Goal: Task Accomplishment & Management: Manage account settings

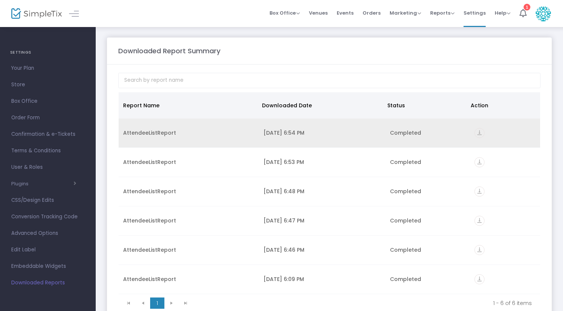
click at [478, 134] on icon "vertical_align_bottom" at bounding box center [480, 133] width 10 height 10
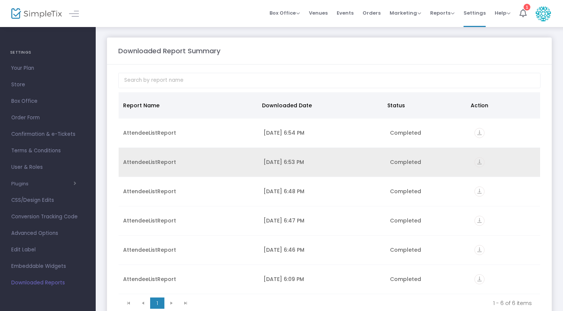
click at [479, 160] on icon "vertical_align_bottom" at bounding box center [480, 162] width 10 height 10
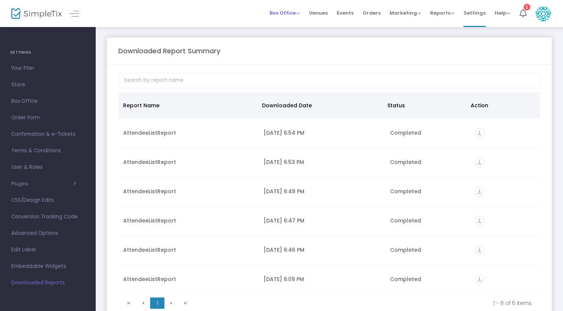
click at [289, 12] on span "Box Office" at bounding box center [285, 12] width 30 height 7
click at [289, 26] on li "Sell Tickets" at bounding box center [297, 25] width 54 height 15
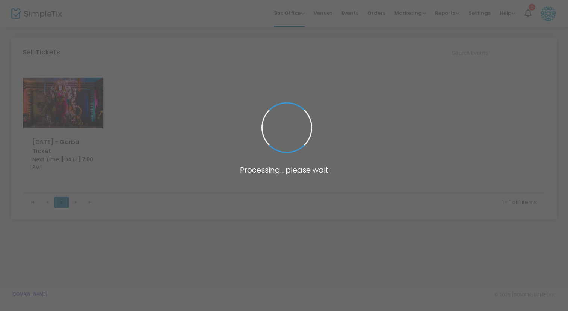
click at [298, 15] on span at bounding box center [284, 155] width 568 height 311
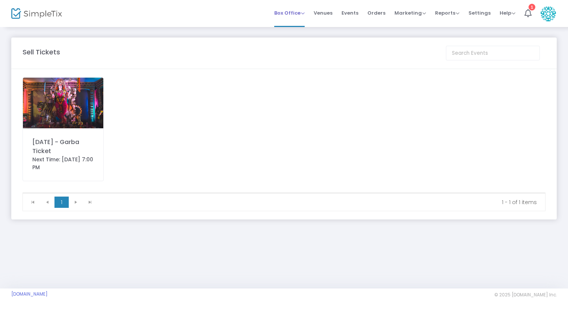
click at [298, 13] on span "Box Office" at bounding box center [289, 12] width 30 height 7
click at [295, 37] on li "Bookings" at bounding box center [301, 40] width 54 height 15
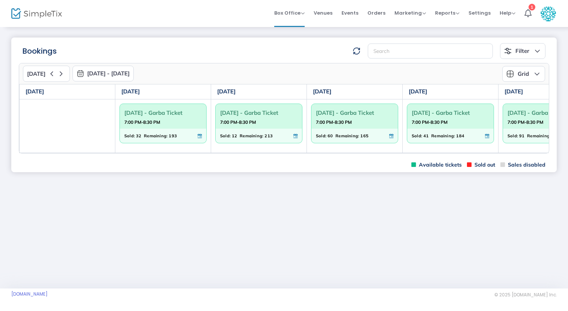
click at [360, 126] on span "7:00 PM-8:30 PM" at bounding box center [354, 123] width 77 height 8
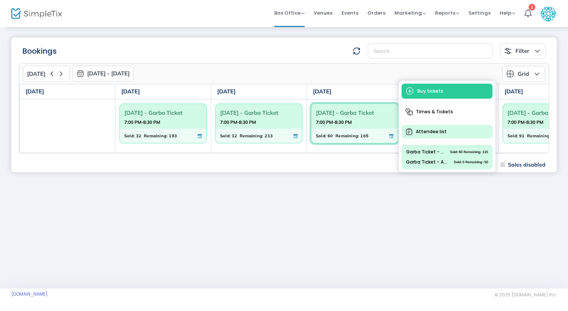
click at [421, 136] on span "Attendee list" at bounding box center [447, 132] width 91 height 14
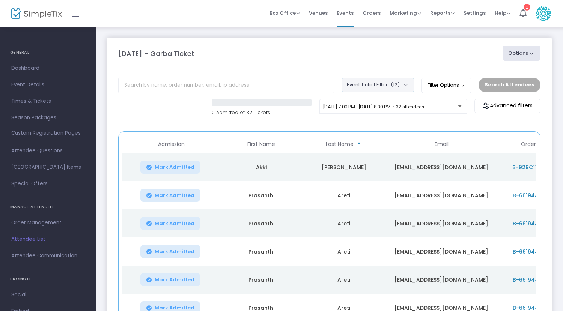
click at [400, 86] on span "(12)" at bounding box center [395, 85] width 9 height 6
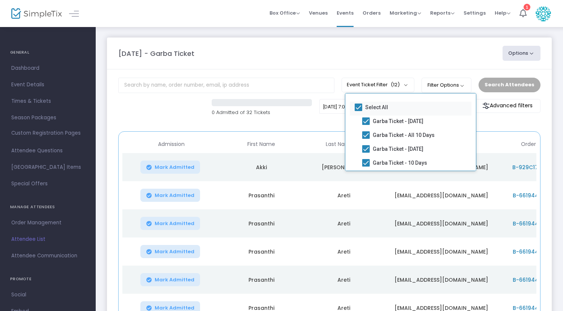
click at [378, 106] on span "Select All" at bounding box center [377, 107] width 23 height 9
click at [359, 111] on input "Select All" at bounding box center [358, 111] width 0 height 0
checkbox input "false"
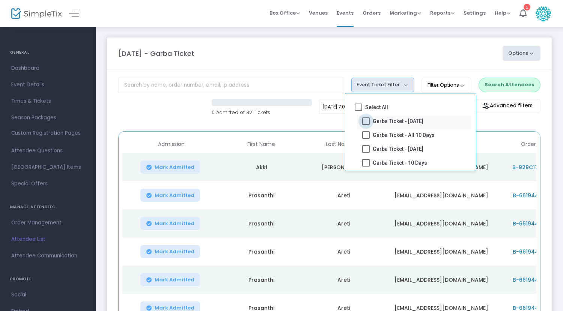
click at [385, 121] on span "Garba Ticket - [DATE]" at bounding box center [398, 121] width 51 height 9
click at [366, 125] on input "Garba Ticket - [DATE]" at bounding box center [366, 125] width 0 height 0
click at [385, 121] on span "Garba Ticket - [DATE]" at bounding box center [398, 121] width 51 height 9
click at [366, 125] on input "Garba Ticket - [DATE]" at bounding box center [366, 125] width 0 height 0
checkbox input "false"
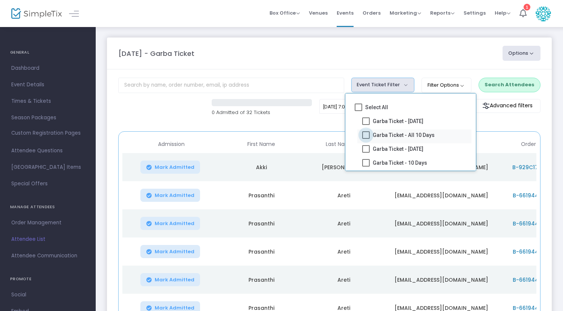
click at [387, 132] on span "Garba Ticket - All 10 Days" at bounding box center [404, 135] width 62 height 9
click at [366, 139] on input "Garba Ticket - All 10 Days" at bounding box center [366, 139] width 0 height 0
checkbox input "true"
click at [389, 158] on mat-checkbox "Garba Ticket - 10 Days" at bounding box center [415, 164] width 114 height 14
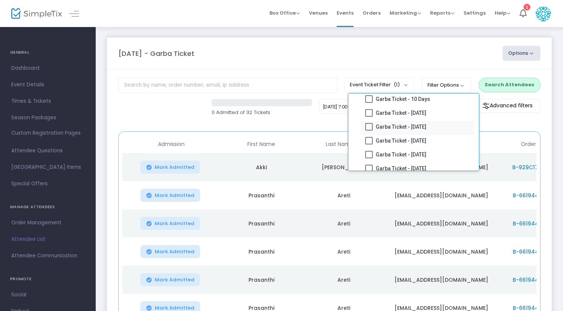
scroll to position [54, 0]
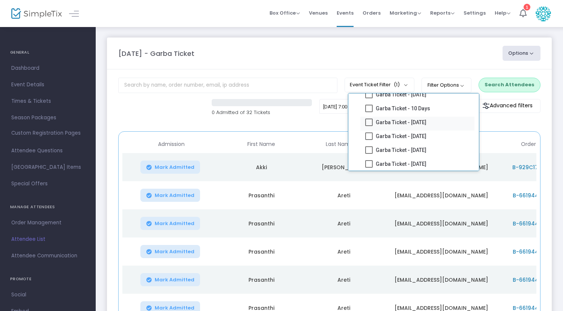
click at [398, 119] on span "Garba Ticket - [DATE]" at bounding box center [401, 122] width 51 height 9
click at [369, 126] on input "Garba Ticket - [DATE]" at bounding box center [369, 126] width 0 height 0
checkbox input "true"
click at [400, 100] on mat-checkbox "Garba Ticket - [DATE]" at bounding box center [418, 96] width 114 height 14
click at [400, 106] on span "Garba Ticket - 10 Days" at bounding box center [403, 108] width 54 height 9
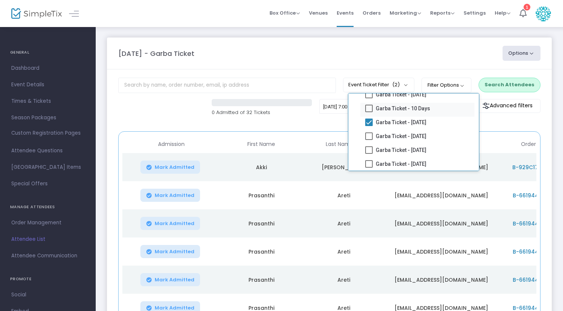
click at [369, 112] on input "Garba Ticket - 10 Days" at bounding box center [369, 112] width 0 height 0
checkbox input "true"
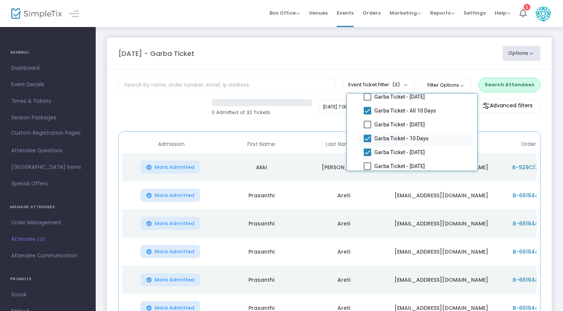
scroll to position [0, 0]
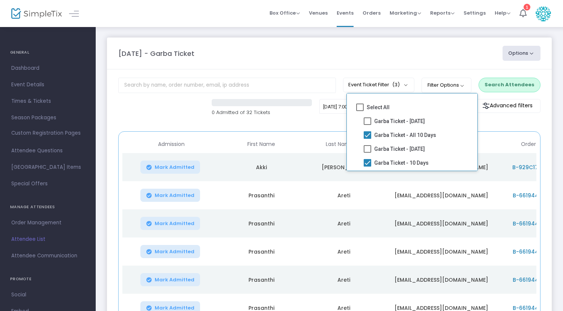
click at [523, 94] on m-panel-content "Event Ticket Filter (3) Select All Garba Ticket - [GEOGRAPHIC_DATA][DATE] Garba…" at bounding box center [329, 241] width 445 height 344
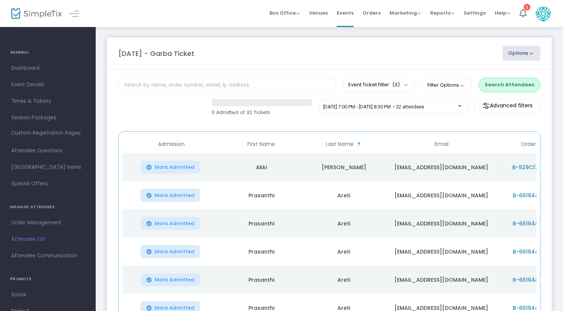
click at [524, 88] on button "Search Attendees" at bounding box center [510, 85] width 62 height 14
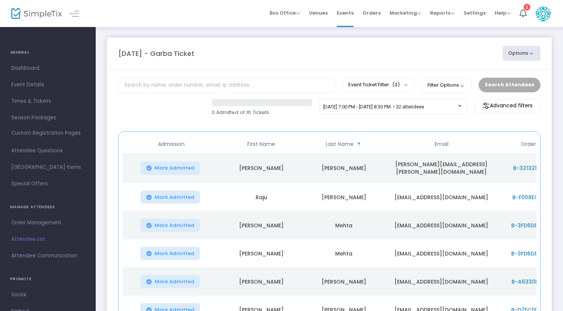
scroll to position [152, 0]
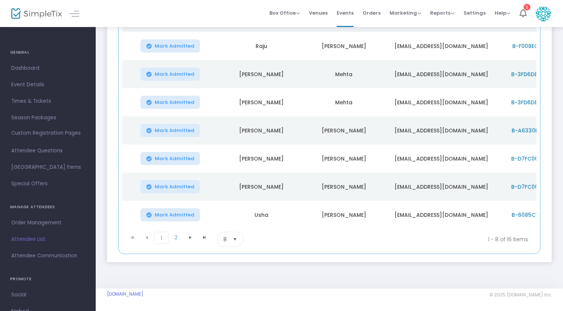
click at [230, 240] on span "8" at bounding box center [225, 240] width 9 height 14
click at [234, 296] on li "100" at bounding box center [230, 300] width 26 height 15
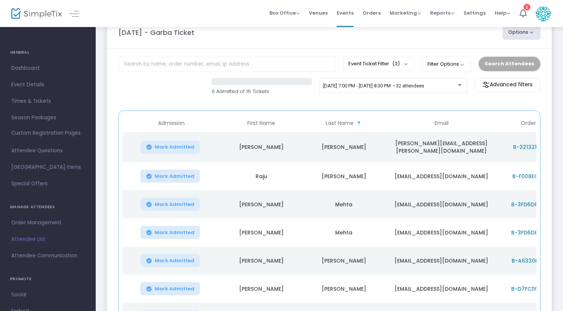
scroll to position [0, 0]
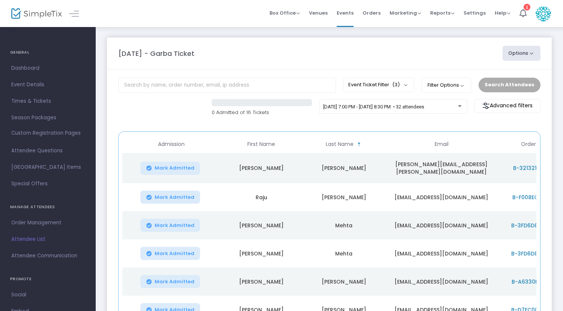
click at [523, 86] on div "Search Attendees" at bounding box center [509, 85] width 69 height 14
click at [409, 88] on button "Event Ticket Filter (3)" at bounding box center [378, 85] width 71 height 14
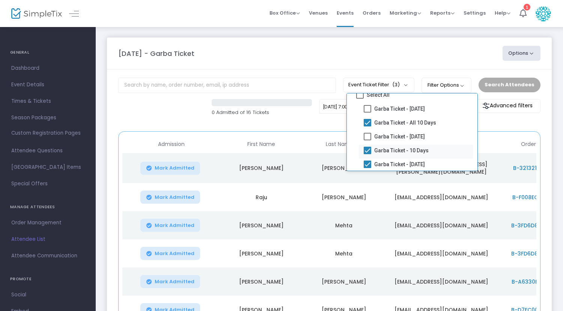
scroll to position [12, 0]
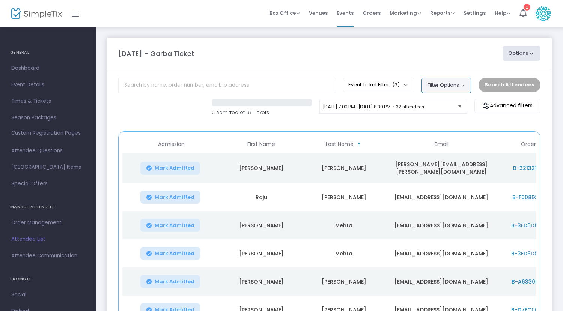
click at [445, 86] on button "Filter Options" at bounding box center [447, 85] width 50 height 15
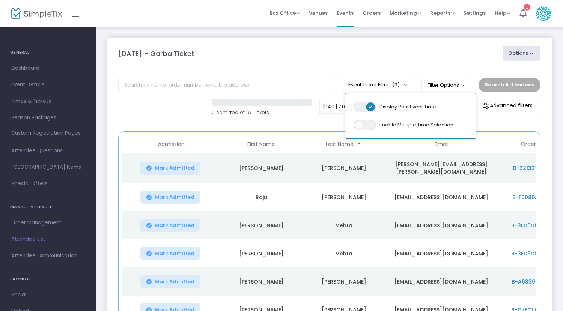
click at [369, 107] on span "ON OFF" at bounding box center [365, 107] width 23 height 11
click at [513, 89] on button "Search Attendees" at bounding box center [510, 85] width 62 height 14
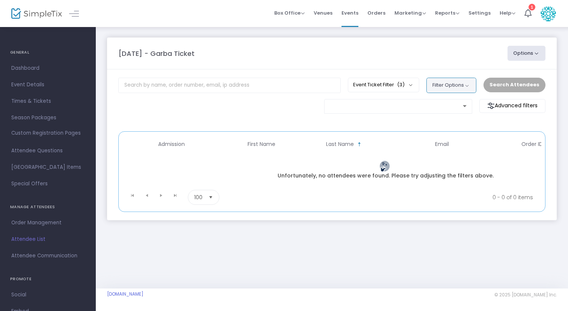
click at [458, 90] on button "Filter Options" at bounding box center [451, 85] width 50 height 15
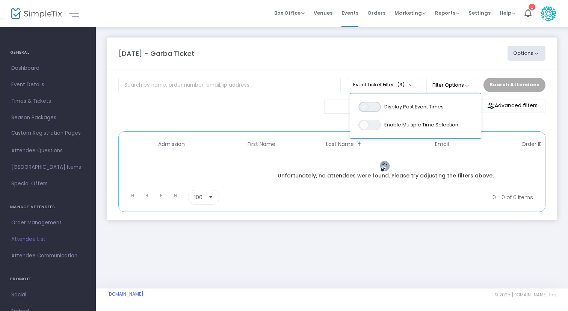
click at [381, 106] on span "ON OFF" at bounding box center [369, 107] width 23 height 11
click at [375, 127] on span "ON OFF" at bounding box center [369, 125] width 23 height 11
click at [498, 86] on button "Search Attendees" at bounding box center [514, 85] width 62 height 14
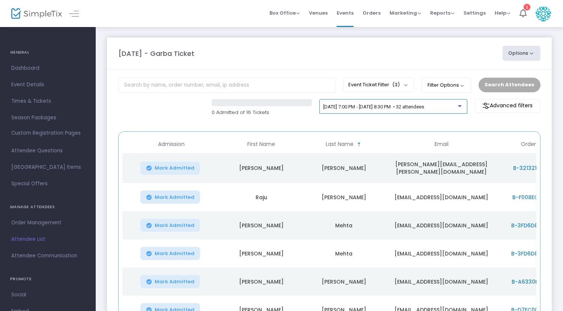
click at [394, 110] on div "[DATE] 7:00 PM - [DATE] 8:30 PM • 32 attendees" at bounding box center [390, 107] width 135 height 6
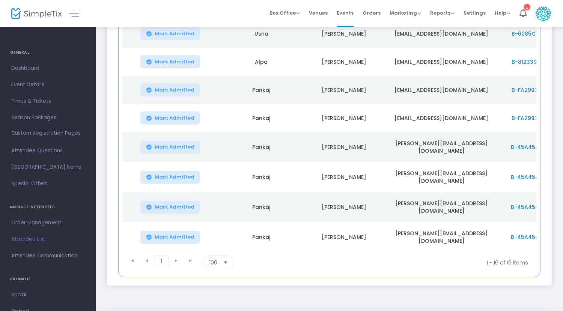
scroll to position [378, 0]
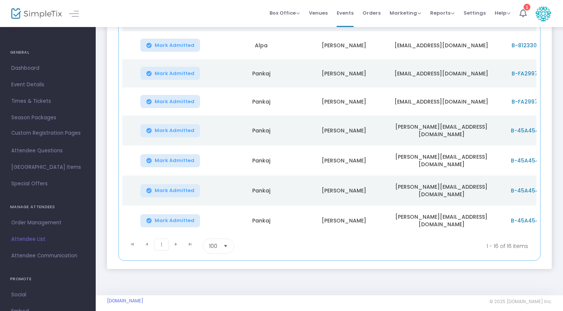
click at [216, 243] on span "100" at bounding box center [213, 247] width 8 height 8
click at [217, 303] on span "100" at bounding box center [213, 300] width 8 height 8
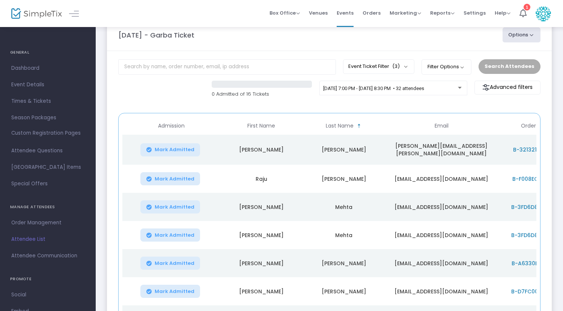
scroll to position [0, 0]
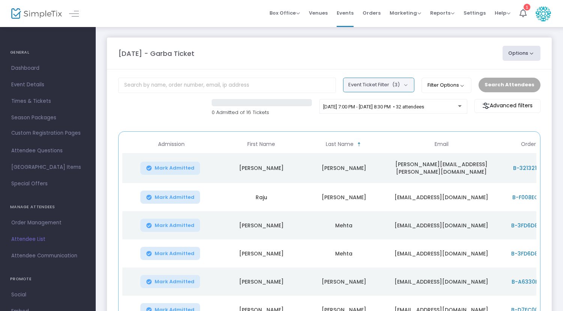
click at [361, 89] on button "Event Ticket Filter (3)" at bounding box center [378, 85] width 71 height 14
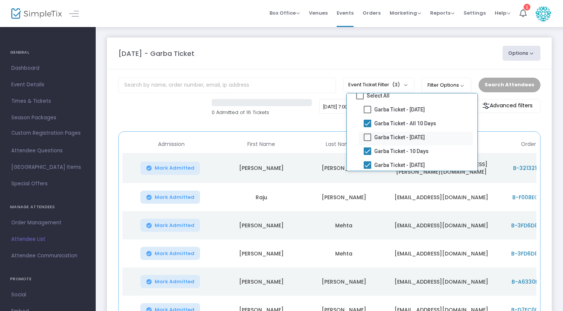
scroll to position [29, 0]
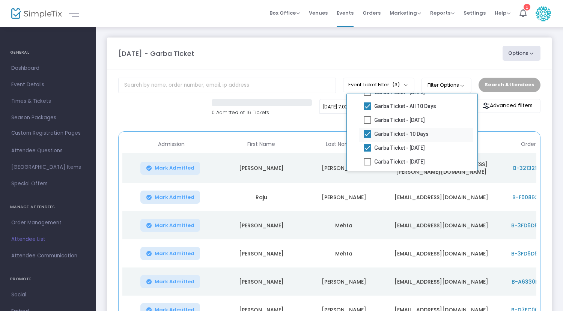
click at [373, 133] on label "Garba Ticket - 10 Days" at bounding box center [396, 134] width 65 height 9
click at [368, 138] on input "Garba Ticket - 10 Days" at bounding box center [367, 138] width 0 height 0
click at [514, 80] on button "Search Attendees" at bounding box center [510, 85] width 62 height 14
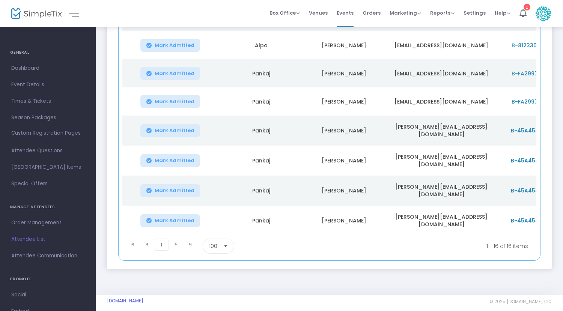
scroll to position [0, 0]
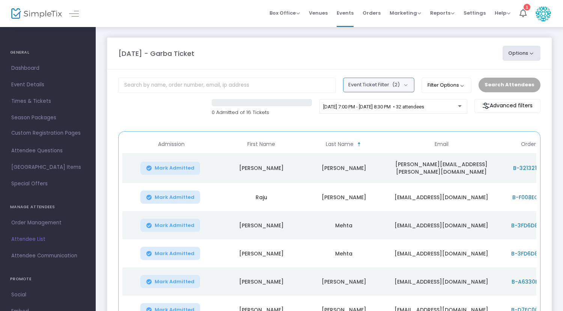
click at [394, 86] on button "Event Ticket Filter (2)" at bounding box center [378, 85] width 71 height 14
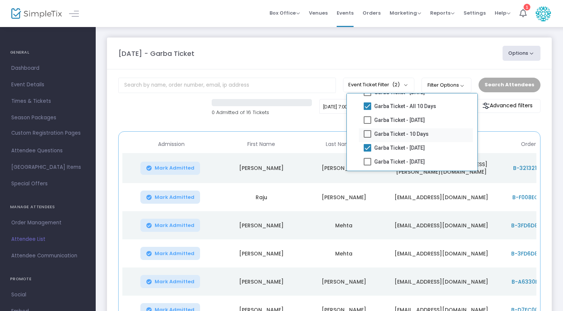
click at [377, 133] on span "Garba Ticket - 10 Days" at bounding box center [402, 134] width 54 height 9
click at [368, 138] on input "Garba Ticket - 10 Days" at bounding box center [367, 138] width 0 height 0
checkbox input "true"
click at [522, 83] on button "Search Attendees" at bounding box center [510, 85] width 62 height 14
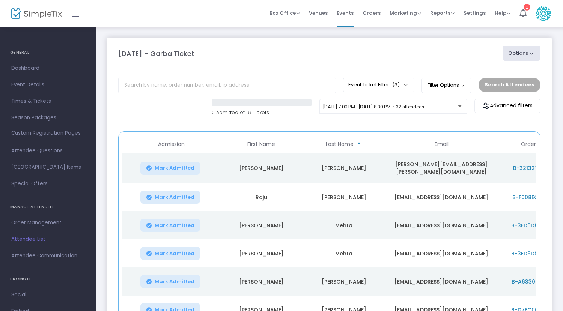
click at [519, 55] on button "Options" at bounding box center [522, 53] width 38 height 15
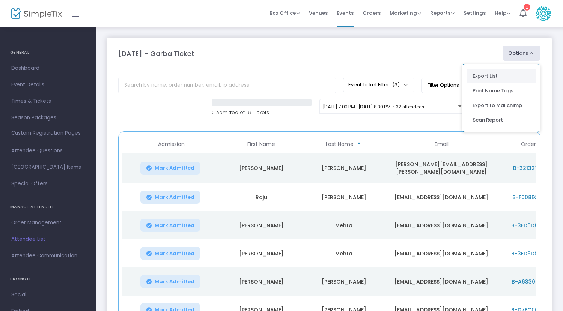
click at [486, 79] on li "Export List" at bounding box center [501, 76] width 69 height 15
radio input "false"
radio input "true"
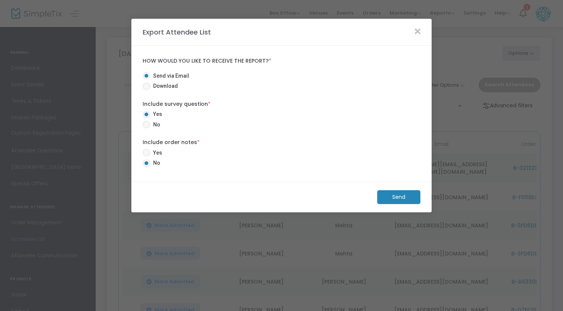
click at [171, 84] on span "Download" at bounding box center [164, 86] width 28 height 8
click at [147, 90] on input "Download" at bounding box center [146, 90] width 0 height 0
radio input "true"
click at [150, 123] on span at bounding box center [147, 125] width 8 height 8
click at [147, 128] on input "No" at bounding box center [146, 128] width 0 height 0
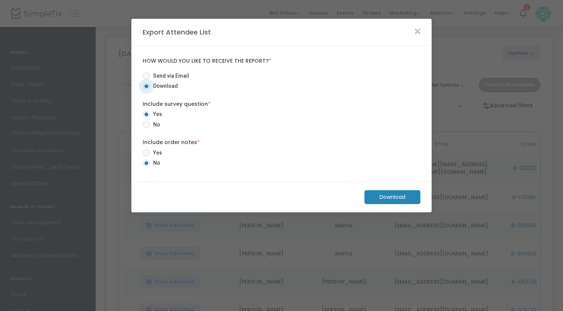
radio input "true"
click at [397, 201] on m-button "Download" at bounding box center [393, 197] width 56 height 14
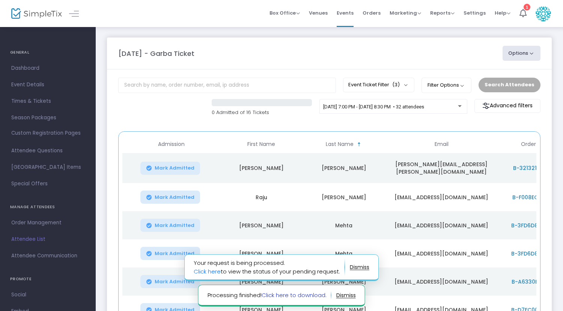
click at [290, 294] on link "Click here to download." at bounding box center [294, 296] width 65 height 8
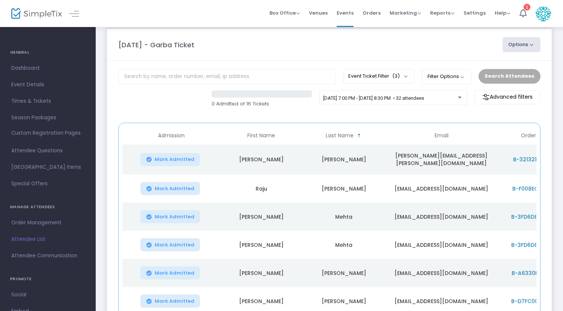
scroll to position [2, 0]
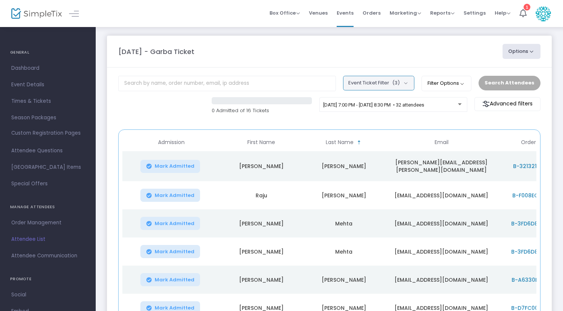
click at [402, 87] on button "Event Ticket Filter (3)" at bounding box center [378, 83] width 71 height 14
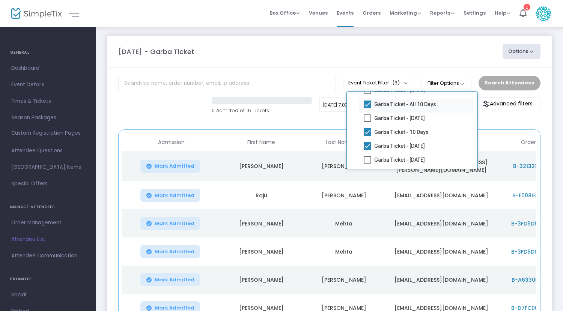
scroll to position [17, 0]
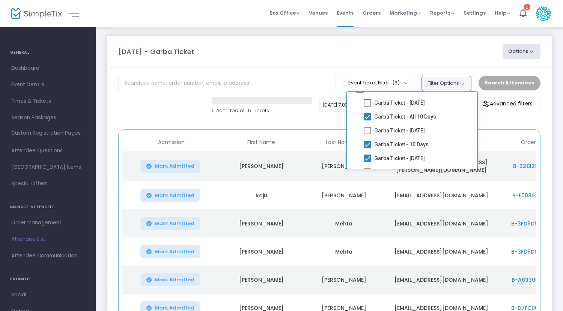
click at [469, 80] on button "Filter Options" at bounding box center [447, 83] width 50 height 15
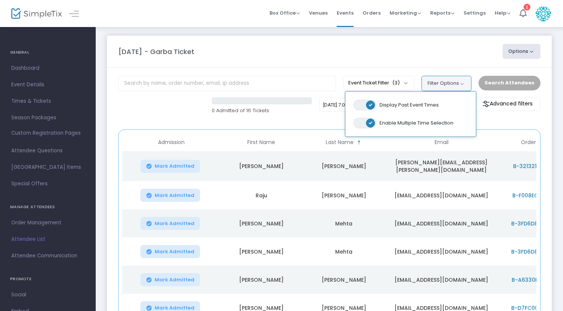
click at [469, 80] on button "Filter Options" at bounding box center [447, 83] width 50 height 15
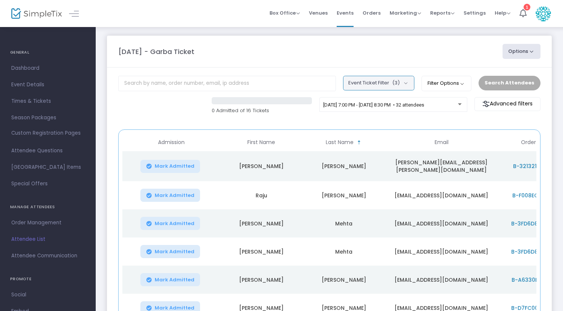
click at [390, 78] on button "Event Ticket Filter (3)" at bounding box center [378, 83] width 71 height 14
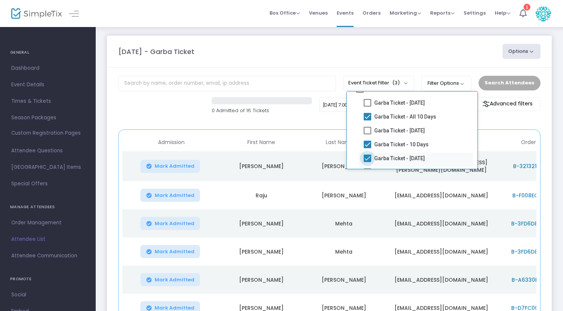
click at [389, 159] on span "Garba Ticket - [DATE]" at bounding box center [400, 158] width 51 height 9
click at [368, 162] on input "Garba Ticket - [DATE]" at bounding box center [367, 162] width 0 height 0
click at [389, 159] on span "Garba Ticket - [DATE]" at bounding box center [400, 158] width 51 height 9
click at [368, 162] on input "Garba Ticket - [DATE]" at bounding box center [367, 162] width 0 height 0
checkbox input "true"
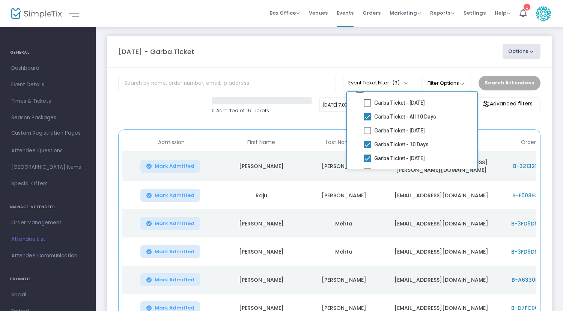
click at [502, 86] on div "Search Attendees" at bounding box center [509, 83] width 69 height 14
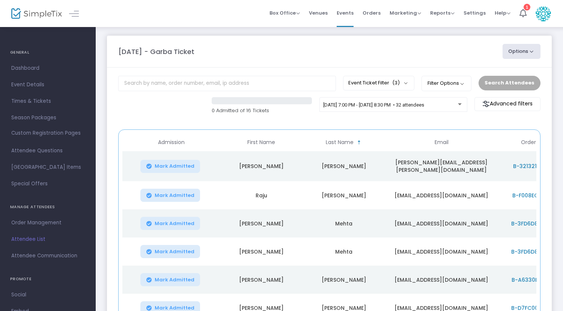
click at [447, 45] on div "[DATE] - Garba Ticket Options Export List Print Name Tags Export to Mailchimp S…" at bounding box center [330, 51] width 430 height 15
click at [518, 51] on button "Options" at bounding box center [522, 51] width 38 height 15
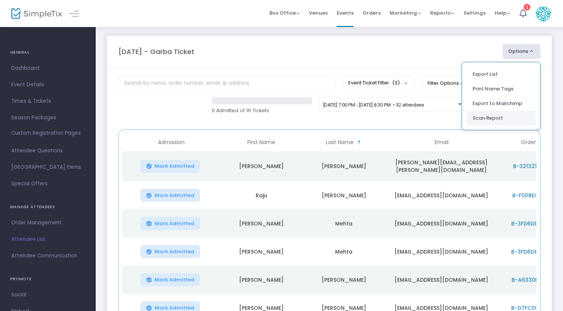
click at [499, 122] on li "Scan Report" at bounding box center [501, 118] width 69 height 15
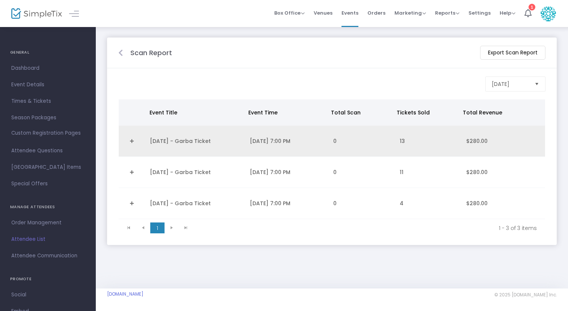
click at [146, 140] on td "[DATE] - Garba Ticket" at bounding box center [195, 141] width 100 height 31
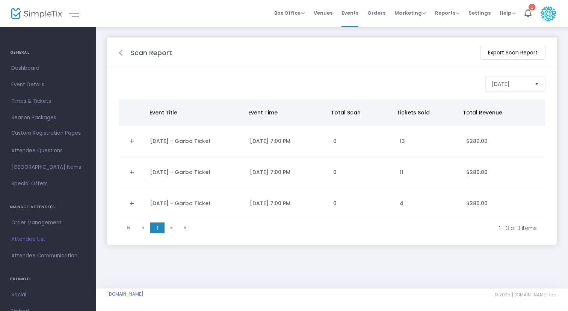
click at [131, 140] on link "Expand Details" at bounding box center [132, 141] width 18 height 12
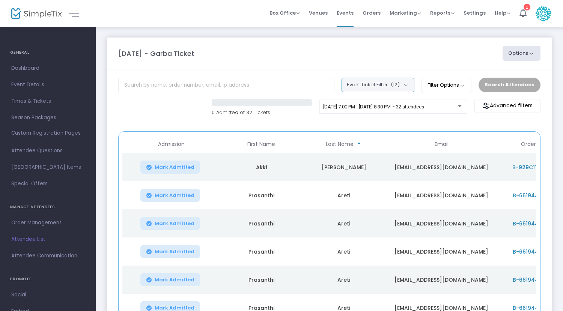
click at [398, 83] on span "(12)" at bounding box center [395, 85] width 9 height 6
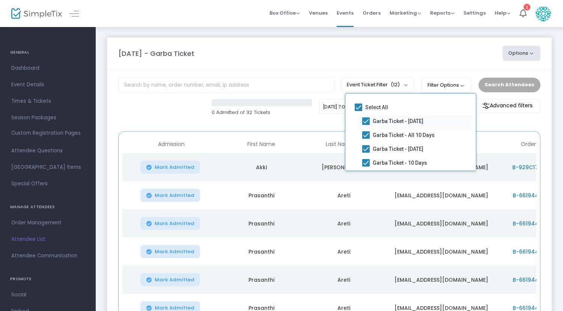
click at [370, 122] on label "Garba Ticket - [DATE]" at bounding box center [392, 121] width 61 height 9
click at [366, 125] on input "Garba Ticket - [DATE]" at bounding box center [366, 125] width 0 height 0
checkbox input "false"
